Goal: Check status: Check status

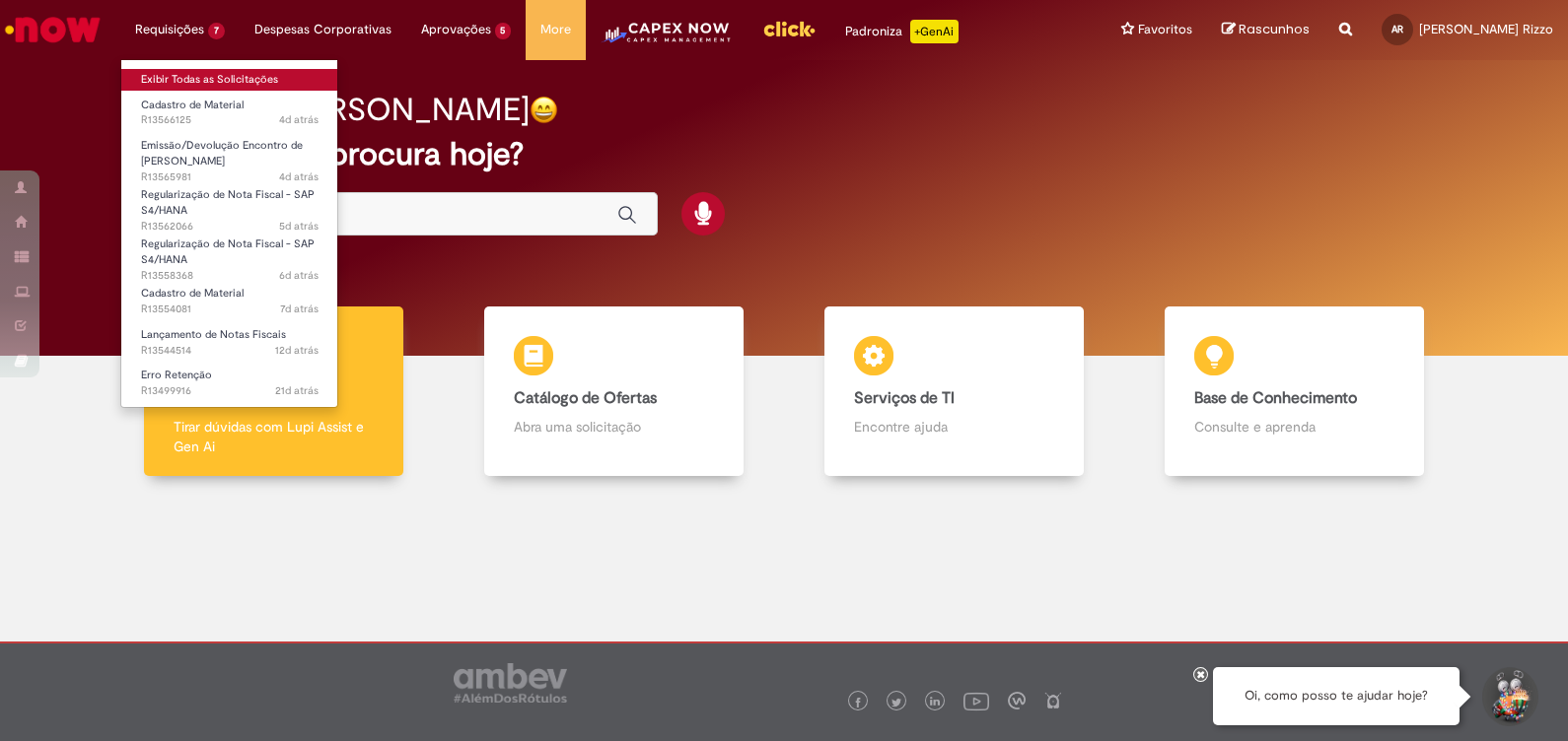
click at [190, 73] on link "Exibir Todas as Solicitações" at bounding box center [230, 80] width 217 height 22
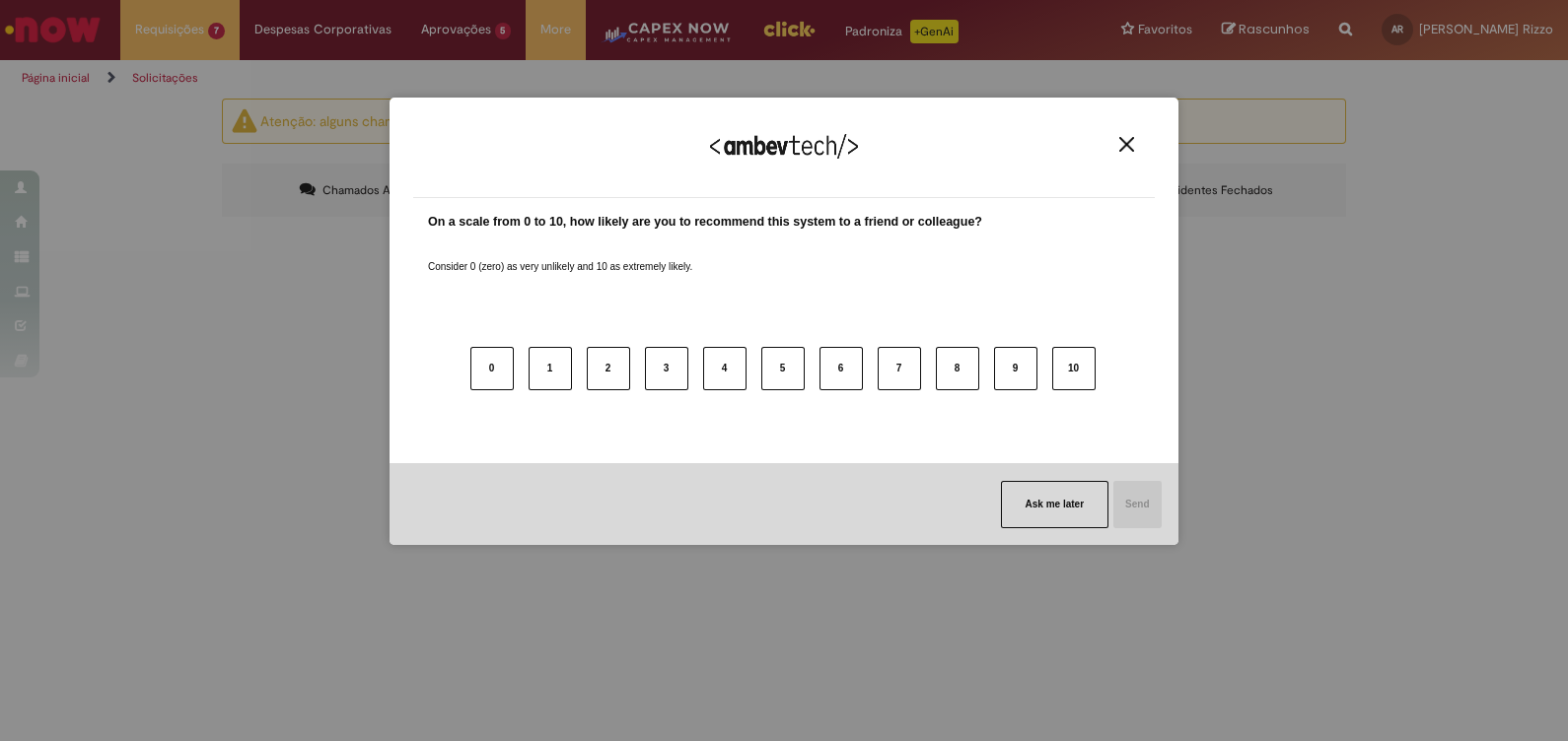
click at [1131, 149] on img "Close" at bounding box center [1127, 143] width 15 height 15
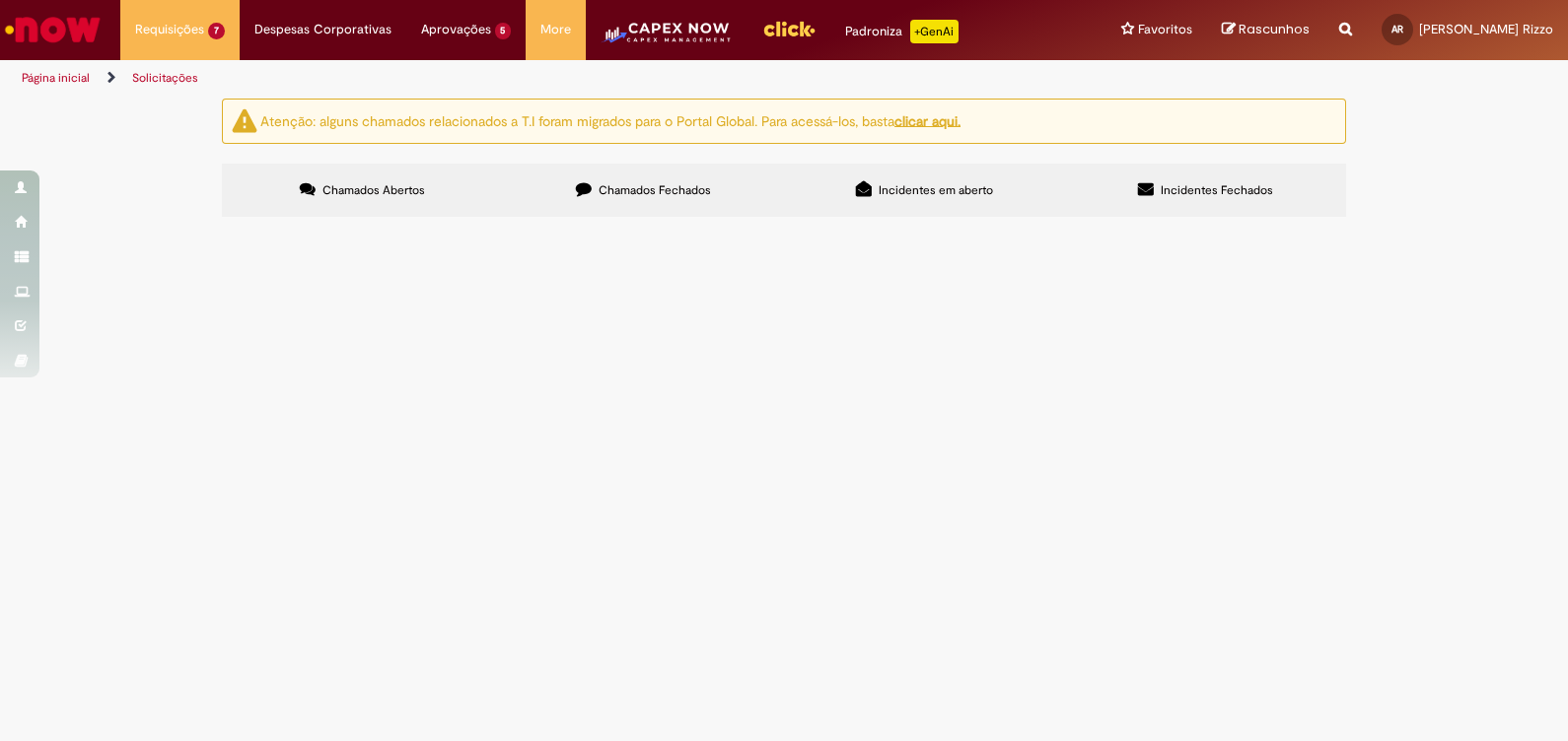
click at [677, 187] on span "Chamados Fechados" at bounding box center [655, 190] width 113 height 16
click at [409, 197] on span "Chamados Abertos" at bounding box center [374, 190] width 103 height 16
click at [0, 0] on span "Emissão/Devolução Encontro de [PERSON_NAME]" at bounding box center [0, 0] width 0 height 0
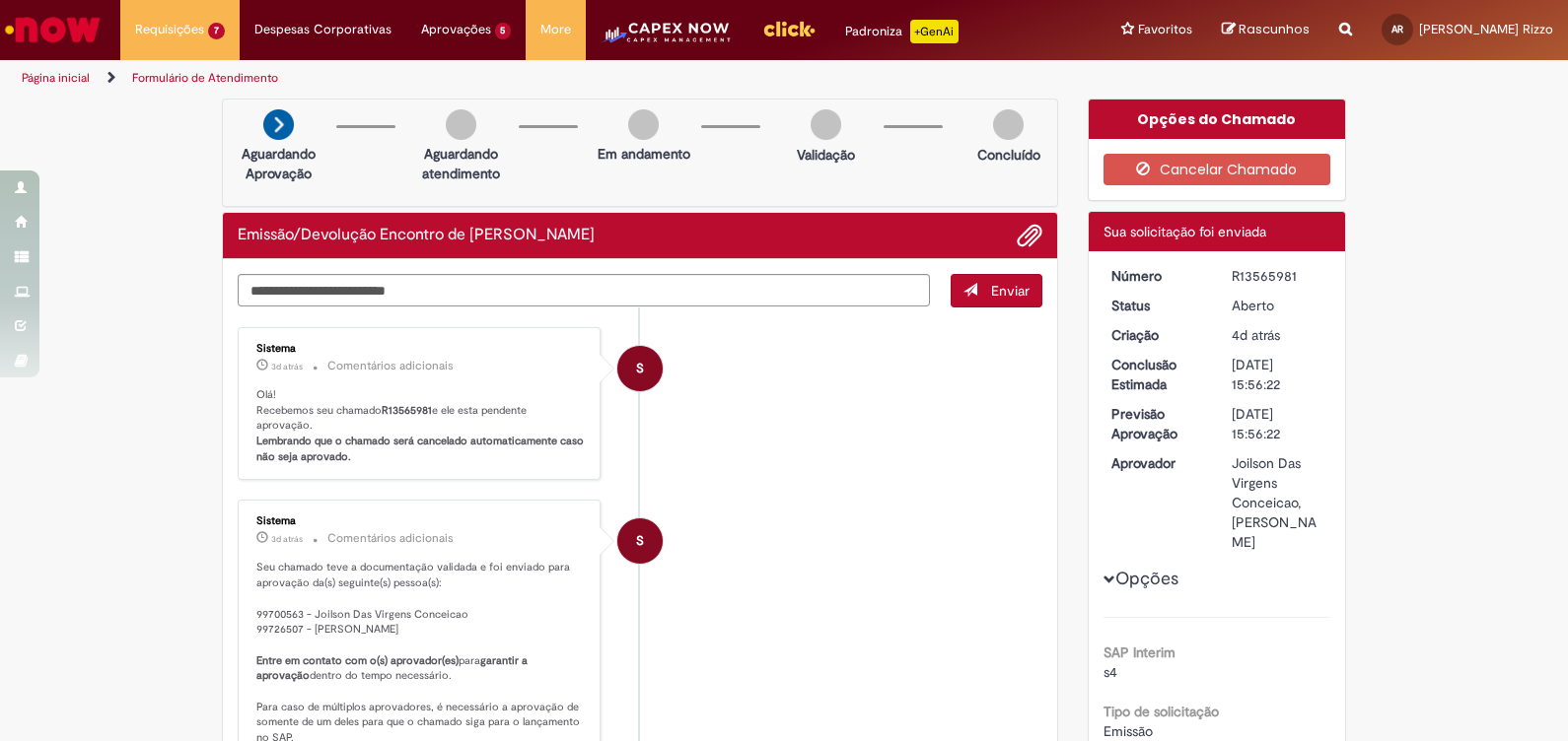
click at [1260, 269] on div "R13565981" at bounding box center [1277, 276] width 92 height 20
copy div "R13565981"
